Goal: Transaction & Acquisition: Purchase product/service

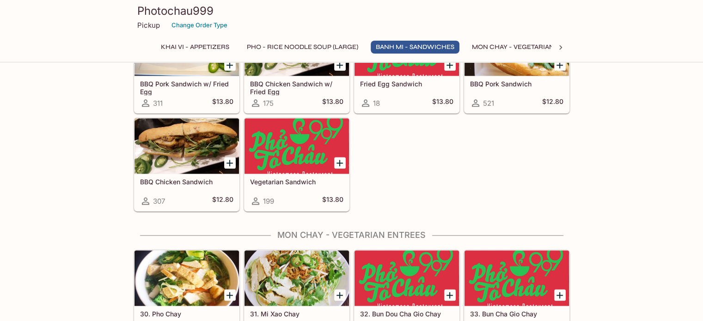
scroll to position [1202, 0]
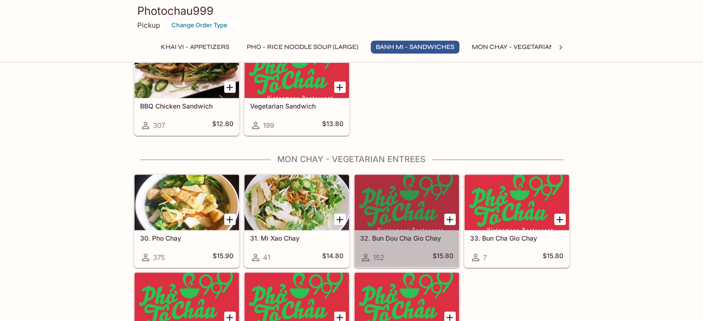
click at [406, 216] on div at bounding box center [407, 202] width 104 height 55
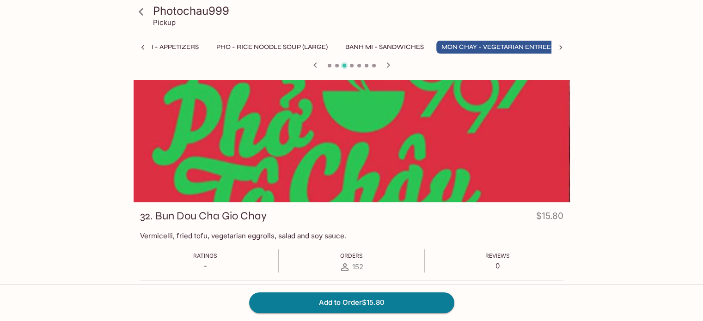
scroll to position [0, 41]
click at [351, 305] on button "Add to Order $15.80" at bounding box center [351, 303] width 205 height 20
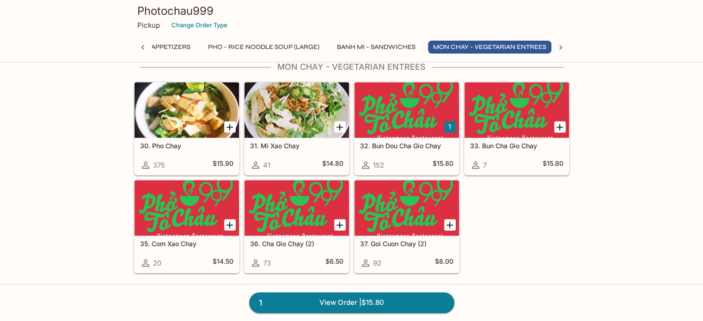
scroll to position [0, 41]
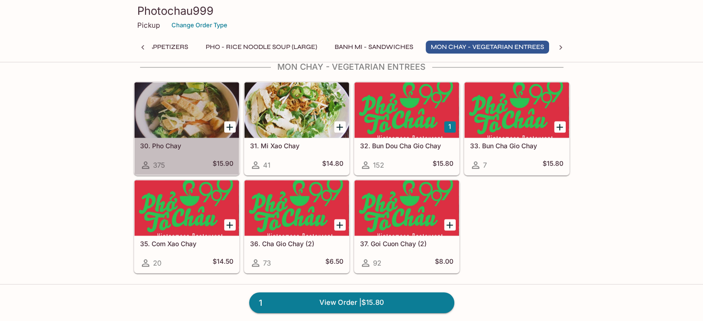
click at [184, 100] on div at bounding box center [187, 109] width 104 height 55
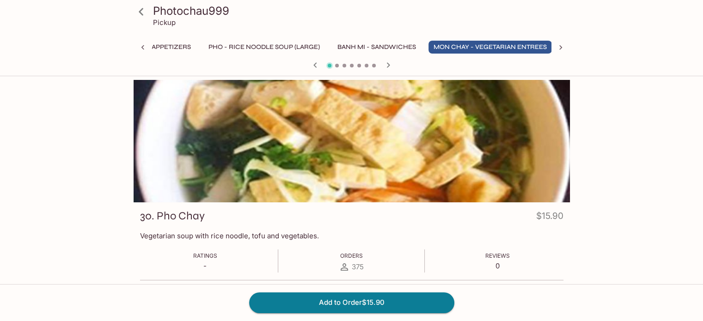
scroll to position [0, 41]
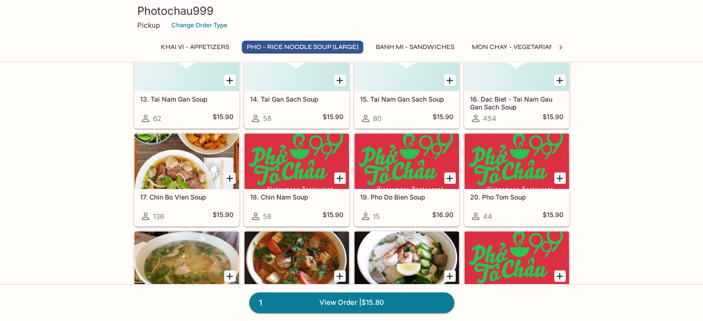
scroll to position [672, 0]
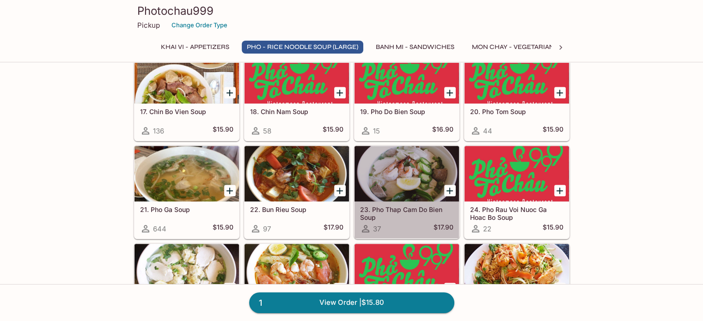
click at [424, 154] on div at bounding box center [407, 173] width 104 height 55
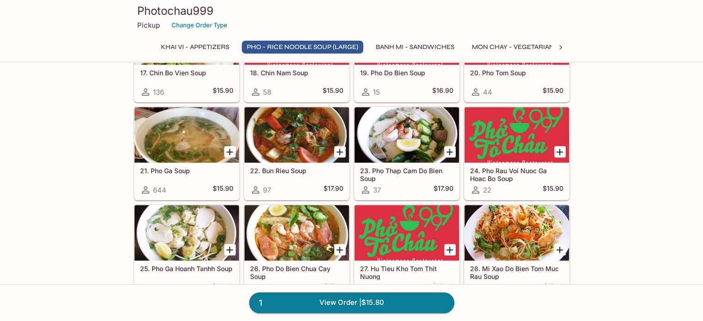
scroll to position [718, 0]
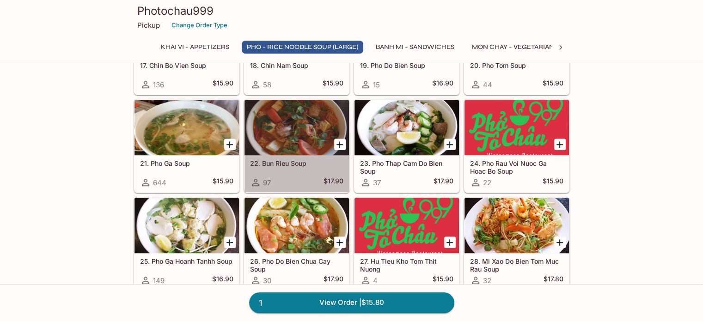
click at [300, 119] on div at bounding box center [297, 127] width 104 height 55
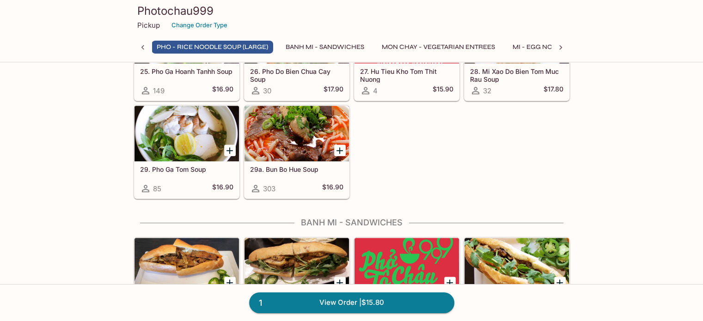
scroll to position [811, 0]
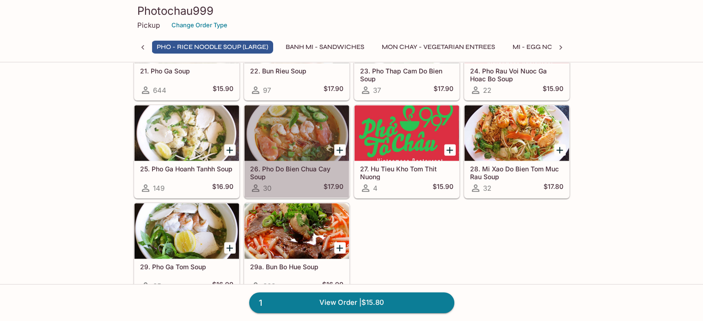
click at [293, 145] on div at bounding box center [297, 132] width 104 height 55
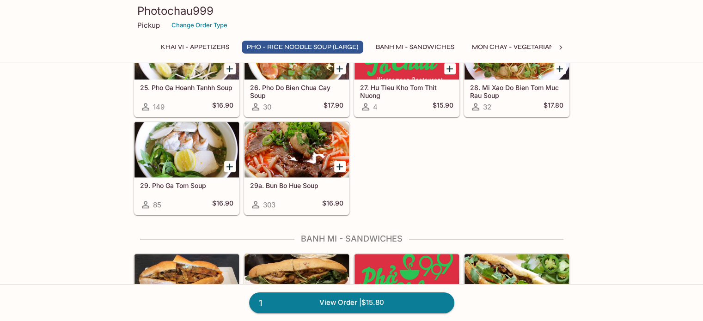
scroll to position [857, 0]
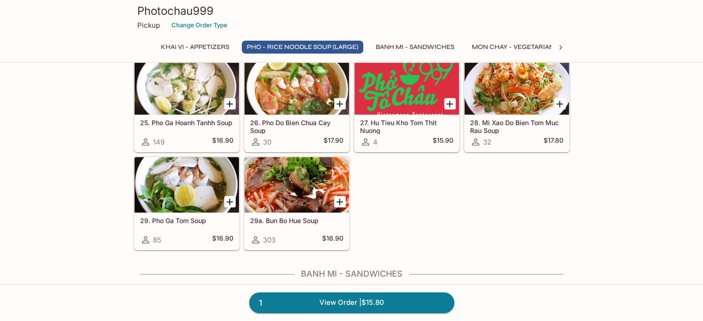
click at [292, 176] on div at bounding box center [297, 184] width 104 height 55
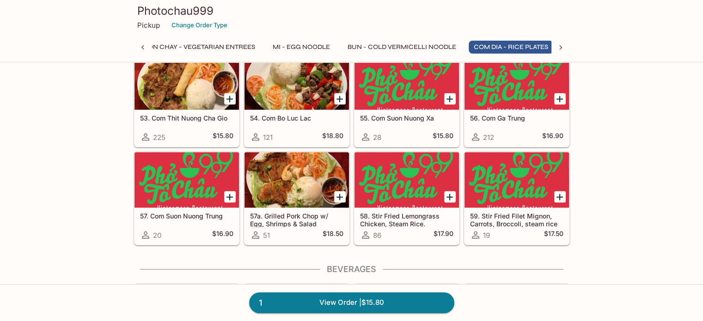
scroll to position [0, 337]
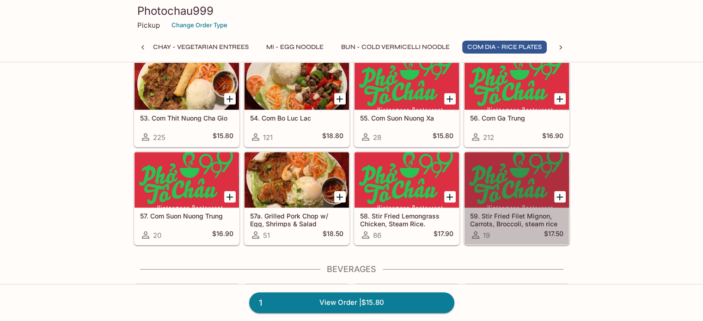
click at [516, 212] on h5 "59. Stir Fried Filet Mignon, Carrots, Broccoli, steam rice" at bounding box center [516, 219] width 93 height 15
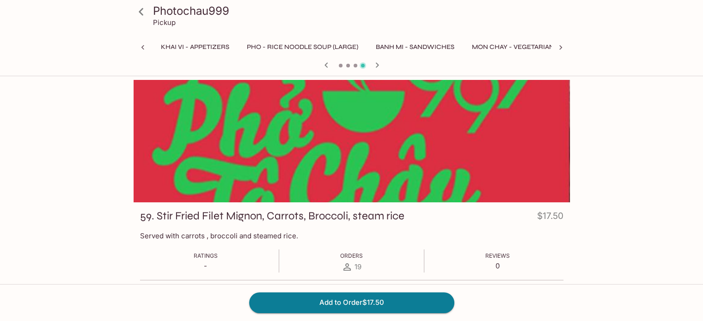
scroll to position [0, 337]
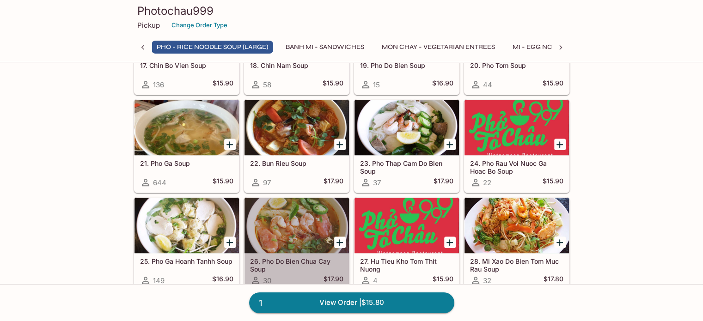
click at [282, 225] on div at bounding box center [297, 225] width 104 height 55
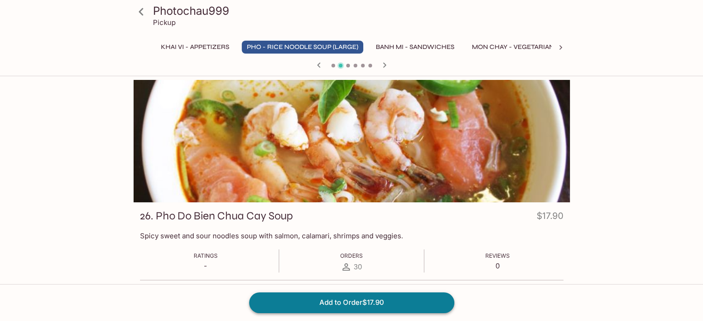
click at [363, 301] on button "Add to Order $17.90" at bounding box center [351, 303] width 205 height 20
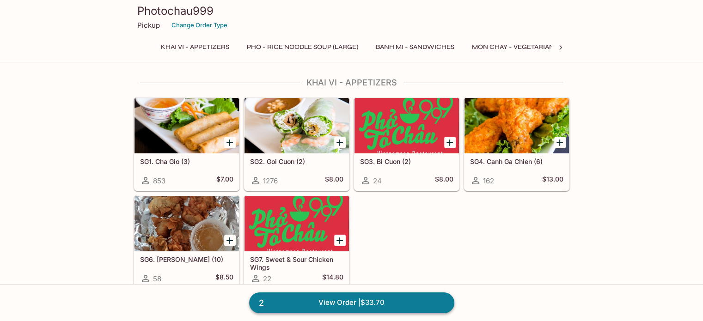
click at [361, 302] on link "2 View Order | $33.70" at bounding box center [351, 303] width 205 height 20
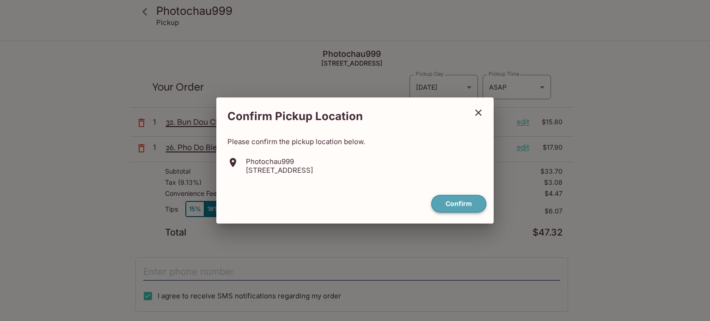
click at [460, 203] on button "Confirm" at bounding box center [458, 204] width 55 height 18
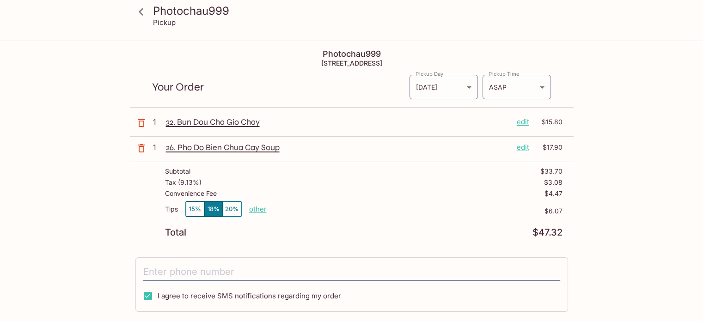
click at [257, 207] on p "other" at bounding box center [258, 209] width 18 height 9
drag, startPoint x: 312, startPoint y: 207, endPoint x: 355, endPoint y: 209, distance: 43.5
click at [333, 206] on div "Tips 15% 18% 20% Done 6.07 $6.07" at bounding box center [364, 214] width 398 height 27
type input "5.25"
click at [198, 206] on button "15%" at bounding box center [195, 209] width 18 height 15
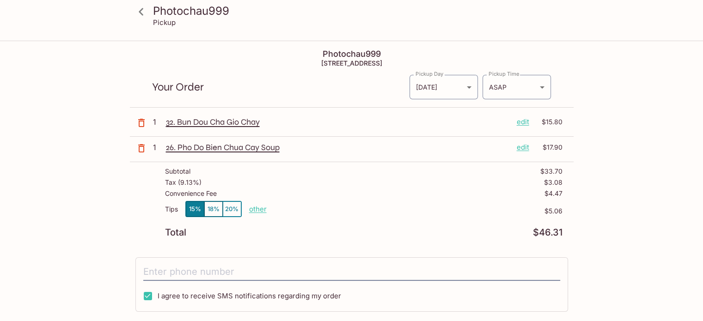
click at [214, 203] on button "18%" at bounding box center [213, 209] width 18 height 15
click at [194, 205] on button "15%" at bounding box center [195, 209] width 18 height 15
click at [255, 205] on p "other" at bounding box center [258, 209] width 18 height 9
type input "5.25"
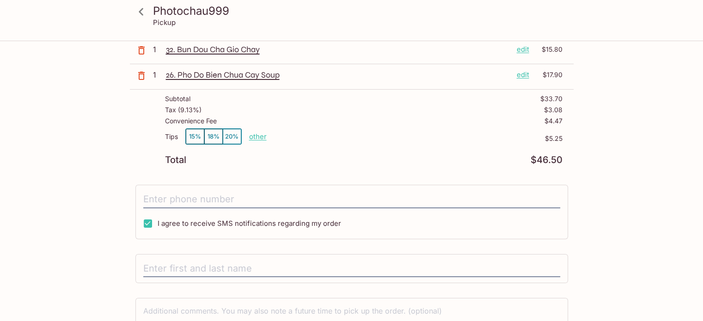
scroll to position [133, 0]
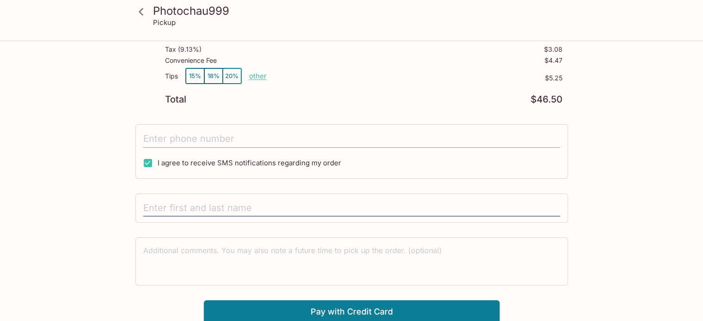
click at [208, 139] on input "tel" at bounding box center [351, 139] width 417 height 18
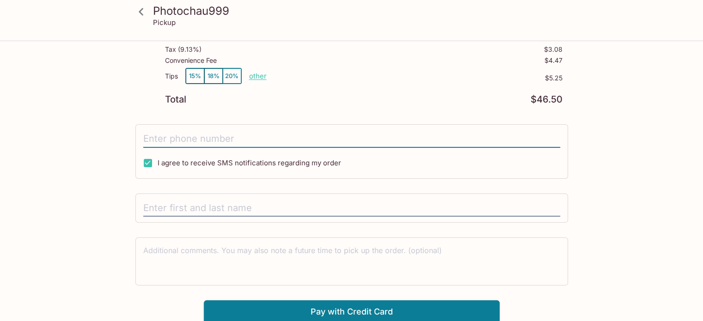
type input "[PHONE_NUMBER]"
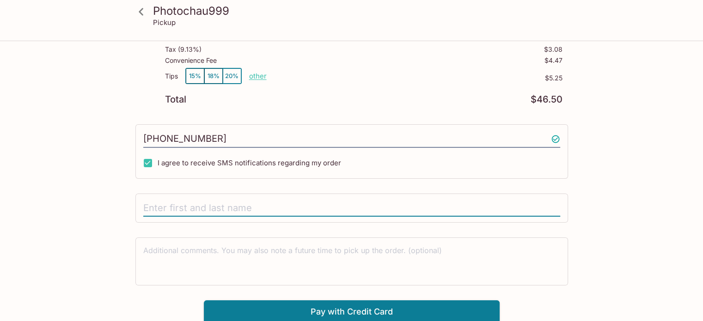
click at [206, 203] on input "text" at bounding box center [351, 209] width 417 height 18
click at [187, 219] on div at bounding box center [351, 209] width 433 height 30
click at [167, 209] on input "text" at bounding box center [351, 209] width 417 height 18
click at [183, 202] on input "[PERSON_NAME]" at bounding box center [351, 209] width 417 height 18
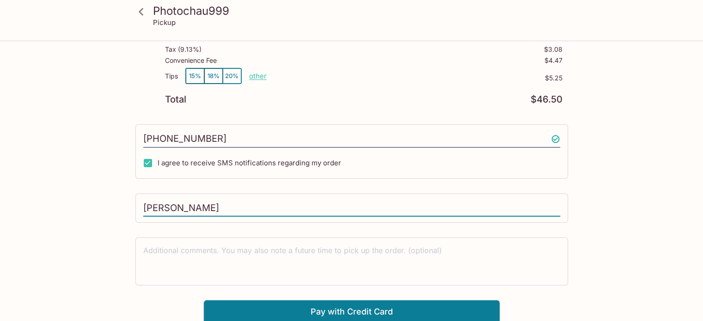
click at [183, 202] on input "[PERSON_NAME]" at bounding box center [351, 209] width 417 height 18
type input "[PERSON_NAME]"
click at [339, 305] on button "Pay with Credit Card" at bounding box center [352, 311] width 296 height 23
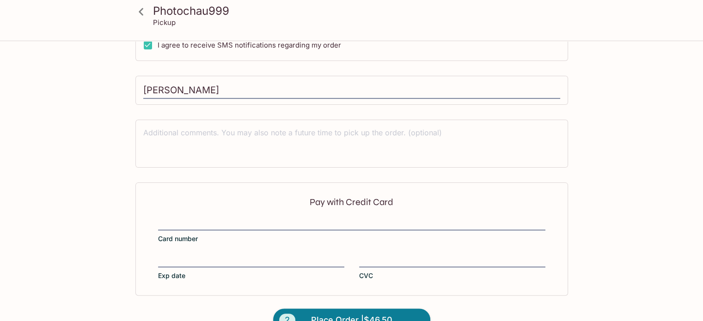
scroll to position [272, 0]
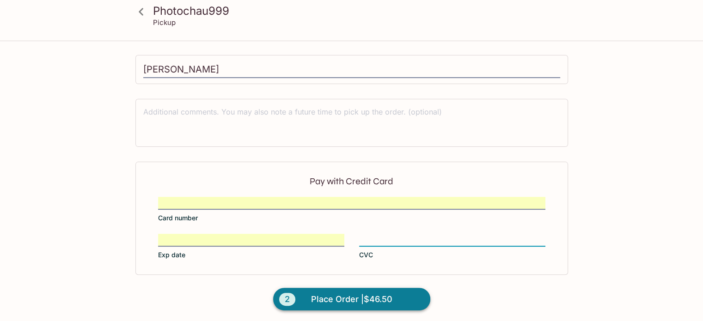
click at [362, 294] on span "Place Order | $46.50" at bounding box center [351, 299] width 81 height 15
